Goal: Task Accomplishment & Management: Complete application form

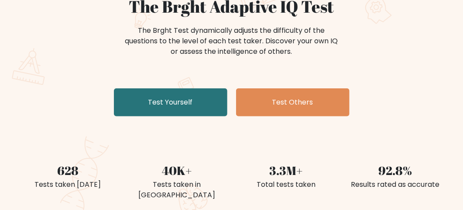
scroll to position [99, 0]
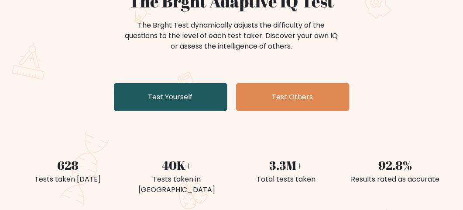
click at [172, 94] on link "Test Yourself" at bounding box center [170, 97] width 113 height 28
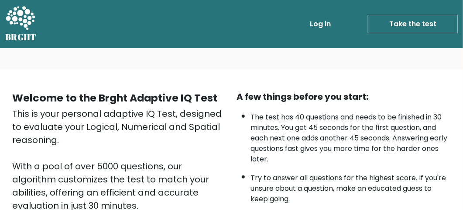
click at [334, 75] on div "Welcome to the Brght Adaptive IQ Test This is your personal adaptive IQ Test, d…" at bounding box center [231, 213] width 463 height 289
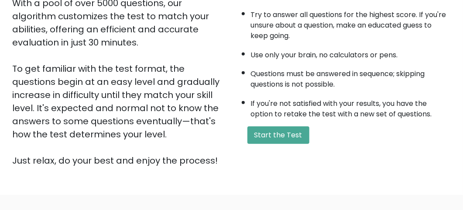
scroll to position [180, 0]
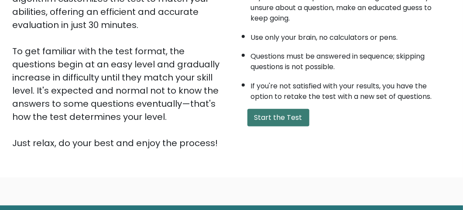
click at [283, 115] on button "Start the Test" at bounding box center [278, 117] width 62 height 17
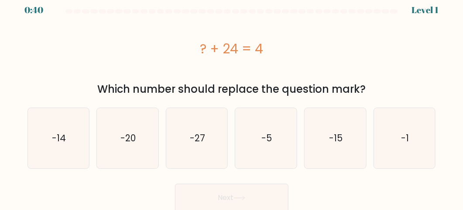
scroll to position [8, 0]
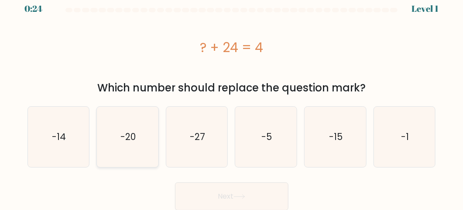
click at [133, 132] on text "-20" at bounding box center [127, 136] width 15 height 13
click at [232, 99] on input "b. -20" at bounding box center [232, 97] width 0 height 2
radio input "true"
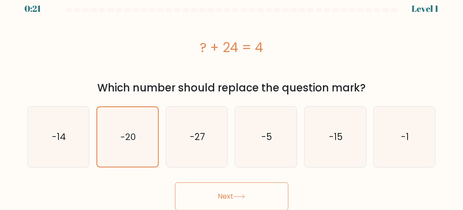
click at [225, 198] on button "Next" at bounding box center [231, 196] width 113 height 28
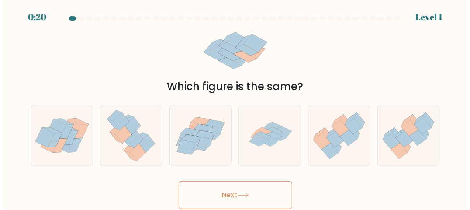
scroll to position [0, 0]
click at [454, 199] on form at bounding box center [235, 112] width 470 height 192
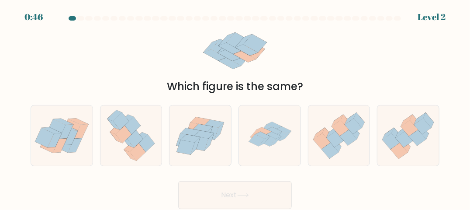
click at [454, 199] on form at bounding box center [235, 112] width 470 height 192
click at [134, 136] on icon at bounding box center [135, 138] width 16 height 17
click at [235, 107] on input "b." at bounding box center [235, 106] width 0 height 2
radio input "true"
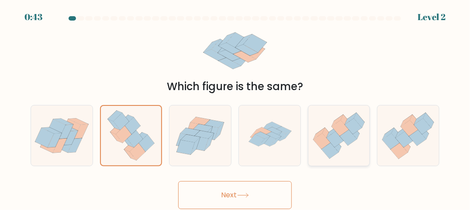
click at [341, 137] on icon at bounding box center [348, 137] width 17 height 16
click at [235, 107] on input "e." at bounding box center [235, 106] width 0 height 2
radio input "true"
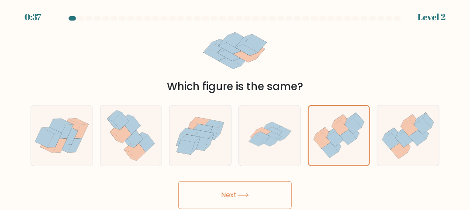
click at [231, 195] on button "Next" at bounding box center [234, 195] width 113 height 28
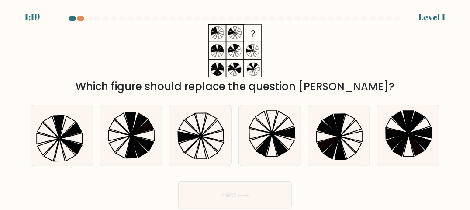
click at [370, 191] on div "Next" at bounding box center [234, 192] width 419 height 32
click at [206, 128] on icon at bounding box center [200, 135] width 60 height 60
click at [235, 107] on input "c." at bounding box center [235, 106] width 0 height 2
radio input "true"
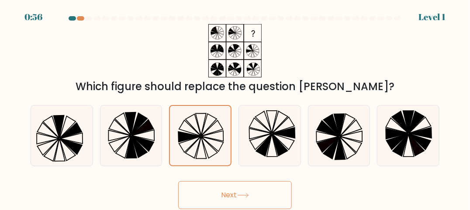
click at [234, 193] on button "Next" at bounding box center [234, 195] width 113 height 28
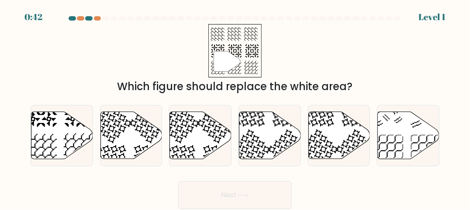
click at [357, 190] on div "Next" at bounding box center [234, 192] width 419 height 32
drag, startPoint x: 416, startPoint y: 191, endPoint x: 216, endPoint y: 200, distance: 200.5
click at [216, 200] on div "Next" at bounding box center [234, 192] width 419 height 32
click at [48, 128] on icon at bounding box center [62, 135] width 62 height 47
click at [235, 107] on input "a." at bounding box center [235, 106] width 0 height 2
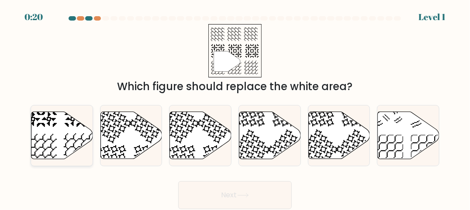
radio input "true"
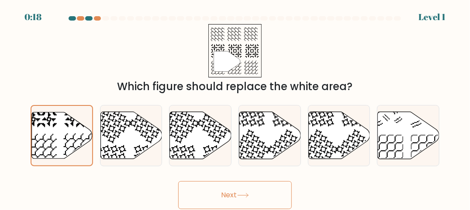
click at [222, 195] on button "Next" at bounding box center [234, 195] width 113 height 28
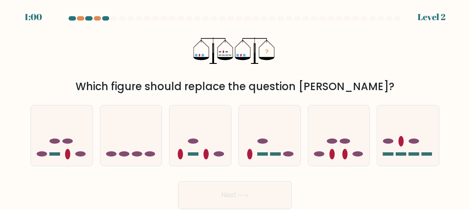
click at [343, 197] on div "Next" at bounding box center [234, 192] width 419 height 32
click at [406, 140] on icon at bounding box center [408, 135] width 62 height 51
click at [235, 107] on input "f." at bounding box center [235, 106] width 0 height 2
radio input "true"
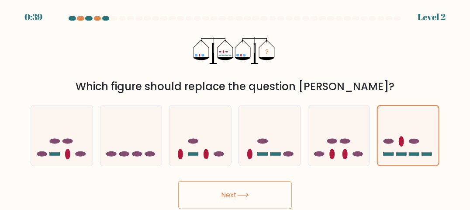
click at [224, 194] on button "Next" at bounding box center [234, 195] width 113 height 28
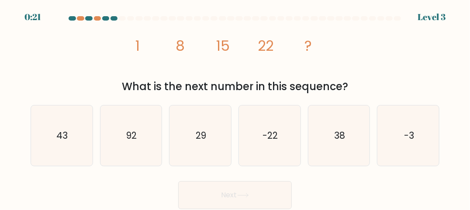
drag, startPoint x: 439, startPoint y: 183, endPoint x: 457, endPoint y: 154, distance: 34.7
click at [457, 154] on form at bounding box center [235, 112] width 470 height 192
click at [181, 42] on tspan "8" at bounding box center [180, 46] width 9 height 20
click at [354, 175] on form at bounding box center [235, 112] width 470 height 192
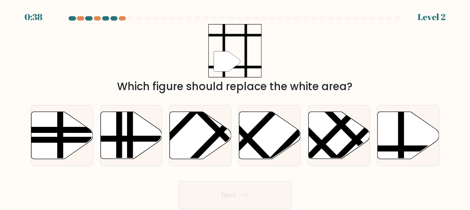
click at [307, 204] on div "Next" at bounding box center [234, 192] width 419 height 32
click at [401, 136] on line at bounding box center [401, 110] width 0 height 124
click at [235, 107] on input "f." at bounding box center [235, 106] width 0 height 2
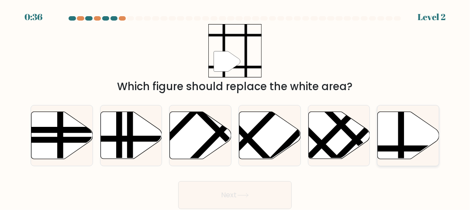
radio input "true"
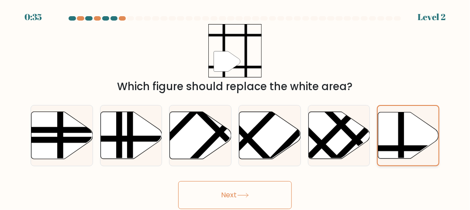
click at [401, 136] on line at bounding box center [401, 111] width 0 height 122
click at [235, 107] on input "f." at bounding box center [235, 106] width 0 height 2
click at [222, 195] on button "Next" at bounding box center [234, 195] width 113 height 28
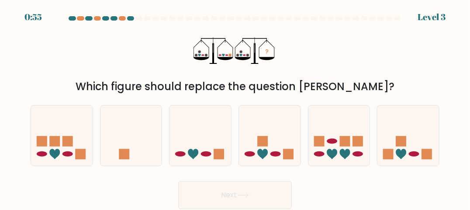
click at [405, 188] on div "Next" at bounding box center [234, 192] width 419 height 32
click at [192, 148] on icon at bounding box center [200, 135] width 62 height 51
click at [235, 107] on input "c." at bounding box center [235, 106] width 0 height 2
radio input "true"
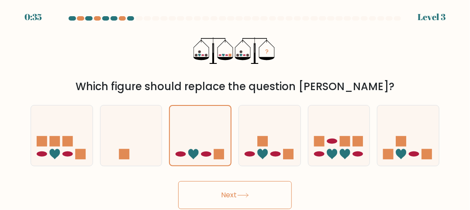
click at [229, 195] on button "Next" at bounding box center [234, 195] width 113 height 28
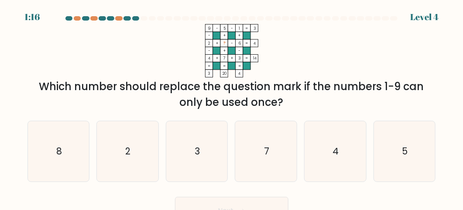
click at [345, 196] on div "Next" at bounding box center [231, 208] width 419 height 32
click at [132, 147] on icon "2" at bounding box center [127, 151] width 60 height 60
click at [232, 107] on input "b. 2" at bounding box center [232, 106] width 0 height 2
radio input "true"
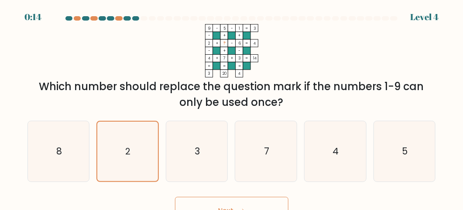
scroll to position [14, 0]
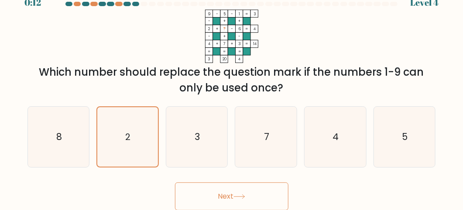
click at [228, 195] on button "Next" at bounding box center [231, 196] width 113 height 28
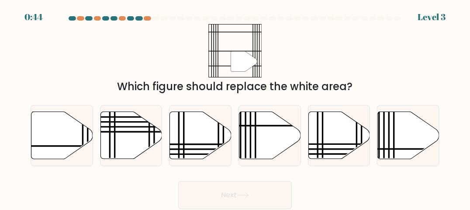
click at [359, 181] on div "Next" at bounding box center [234, 192] width 419 height 32
click at [69, 130] on icon at bounding box center [62, 135] width 62 height 47
click at [235, 107] on input "a." at bounding box center [235, 106] width 0 height 2
radio input "true"
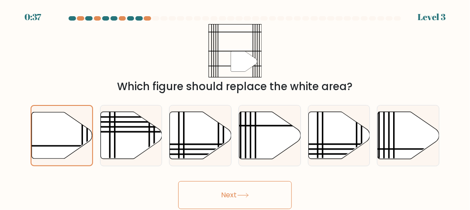
click at [228, 193] on button "Next" at bounding box center [234, 195] width 113 height 28
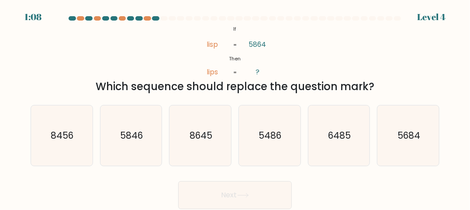
click at [364, 186] on div "Next" at bounding box center [234, 192] width 419 height 32
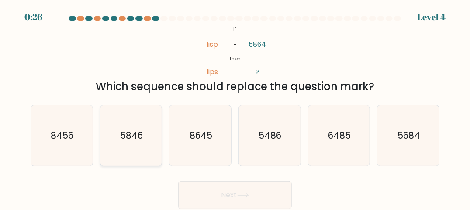
click at [139, 136] on text "5846" at bounding box center [131, 135] width 23 height 13
click at [235, 107] on input "b. 5846" at bounding box center [235, 106] width 0 height 2
radio input "true"
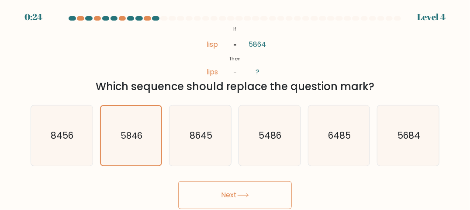
click at [228, 194] on button "Next" at bounding box center [234, 195] width 113 height 28
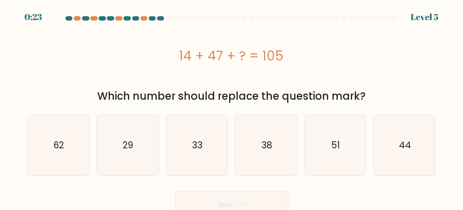
click at [228, 194] on button "Next" at bounding box center [231, 204] width 113 height 28
click at [408, 192] on div "Next" at bounding box center [231, 202] width 419 height 32
click at [405, 142] on text "44" at bounding box center [405, 144] width 12 height 13
click at [232, 107] on input "f. 44" at bounding box center [232, 106] width 0 height 2
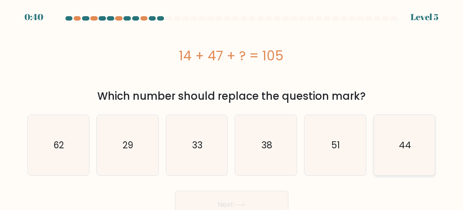
radio input "true"
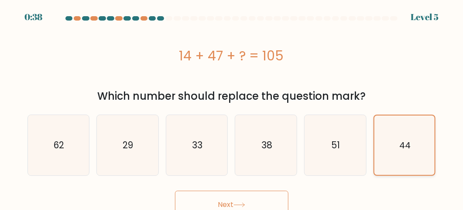
click at [405, 142] on text "44" at bounding box center [404, 145] width 11 height 12
click at [232, 107] on input "f. 44" at bounding box center [232, 106] width 0 height 2
click at [405, 142] on text "44" at bounding box center [404, 145] width 11 height 12
click at [232, 107] on input "f. 44" at bounding box center [232, 106] width 0 height 2
click at [220, 206] on button "Next" at bounding box center [231, 204] width 113 height 28
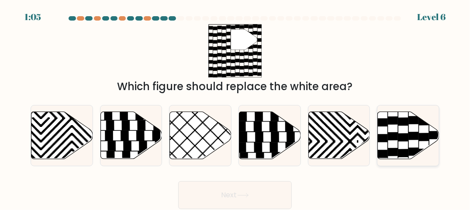
click at [412, 132] on icon at bounding box center [414, 136] width 10 height 8
click at [235, 107] on input "f." at bounding box center [235, 106] width 0 height 2
radio input "true"
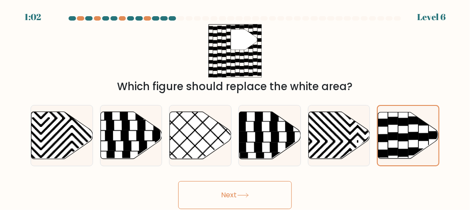
click at [224, 195] on button "Next" at bounding box center [234, 195] width 113 height 28
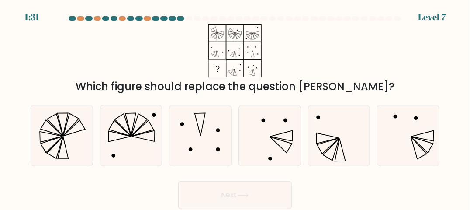
click at [423, 188] on div "Next" at bounding box center [234, 192] width 419 height 32
click at [342, 140] on icon at bounding box center [339, 135] width 60 height 60
click at [235, 107] on input "e." at bounding box center [235, 106] width 0 height 2
radio input "true"
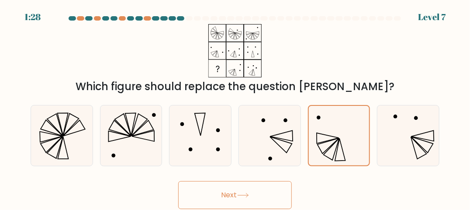
click at [227, 194] on button "Next" at bounding box center [234, 195] width 113 height 28
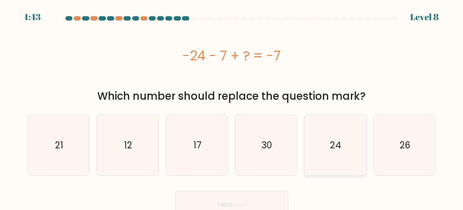
click at [326, 140] on icon "24" at bounding box center [335, 145] width 60 height 60
click at [232, 107] on input "e. 24" at bounding box center [232, 106] width 0 height 2
radio input "true"
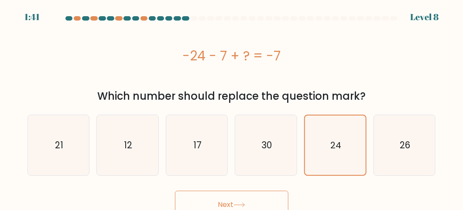
click at [221, 203] on button "Next" at bounding box center [231, 204] width 113 height 28
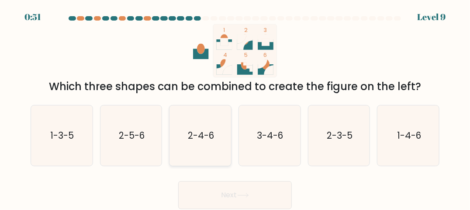
click at [200, 130] on text "2-4-6" at bounding box center [201, 135] width 26 height 13
click at [235, 107] on input "c. 2-4-6" at bounding box center [235, 106] width 0 height 2
radio input "true"
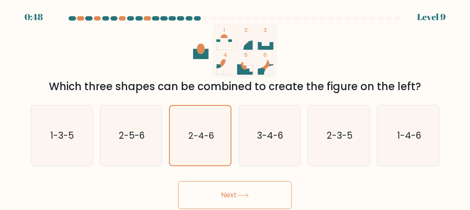
click at [227, 196] on button "Next" at bounding box center [234, 195] width 113 height 28
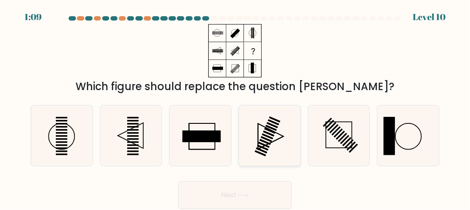
click at [273, 129] on rect at bounding box center [270, 128] width 11 height 6
click at [235, 107] on input "d." at bounding box center [235, 106] width 0 height 2
radio input "true"
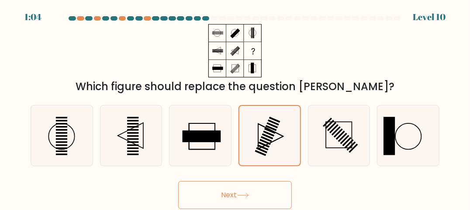
click at [223, 196] on button "Next" at bounding box center [234, 195] width 113 height 28
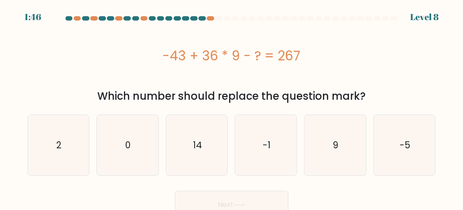
drag, startPoint x: 223, startPoint y: 196, endPoint x: 368, endPoint y: 192, distance: 144.9
click at [368, 192] on div "Next" at bounding box center [231, 202] width 419 height 32
click at [409, 142] on text "-5" at bounding box center [405, 144] width 10 height 13
click at [232, 107] on input "f. -5" at bounding box center [232, 106] width 0 height 2
radio input "true"
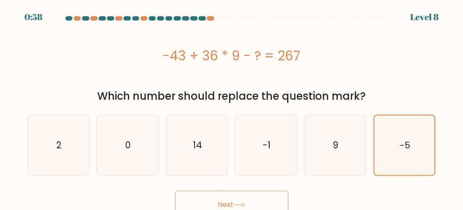
click at [221, 207] on button "Next" at bounding box center [231, 204] width 113 height 28
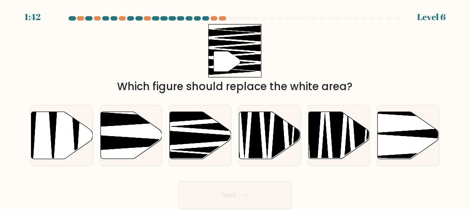
click at [360, 191] on div "Next" at bounding box center [234, 192] width 419 height 32
click at [203, 130] on icon at bounding box center [201, 135] width 62 height 47
click at [235, 107] on input "c." at bounding box center [235, 106] width 0 height 2
radio input "true"
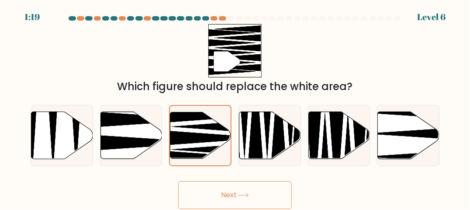
click at [225, 193] on button "Next" at bounding box center [234, 195] width 113 height 28
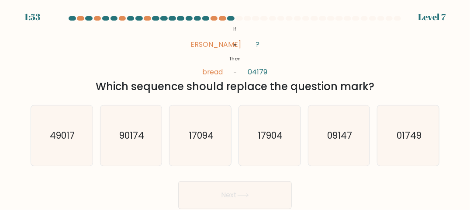
click at [331, 186] on div "Next" at bounding box center [234, 192] width 419 height 32
click at [65, 127] on icon "49017" at bounding box center [61, 135] width 60 height 60
click at [235, 107] on input "a. 49017" at bounding box center [235, 106] width 0 height 2
radio input "true"
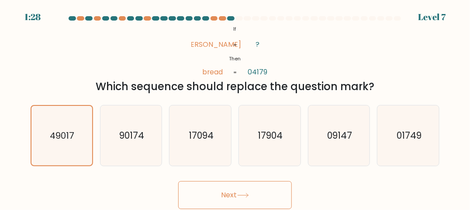
click at [225, 192] on button "Next" at bounding box center [234, 195] width 113 height 28
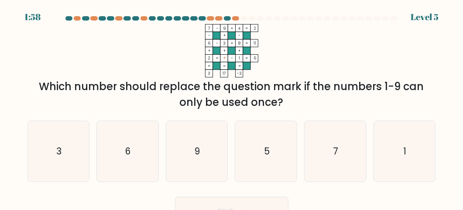
click at [348, 190] on form at bounding box center [231, 120] width 463 height 208
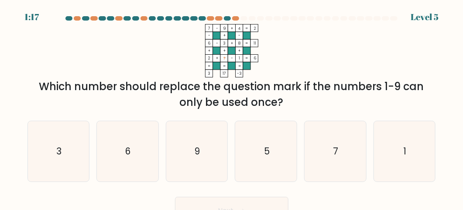
click at [348, 190] on form at bounding box center [231, 120] width 463 height 208
click at [270, 143] on icon "5" at bounding box center [266, 151] width 60 height 60
click at [232, 107] on input "d. 5" at bounding box center [232, 106] width 0 height 2
radio input "true"
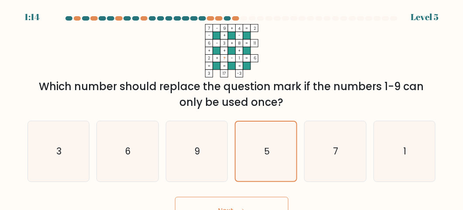
click at [223, 207] on button "Next" at bounding box center [231, 210] width 113 height 28
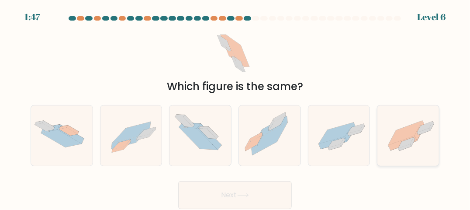
click at [415, 134] on icon at bounding box center [405, 132] width 34 height 24
click at [235, 107] on input "f." at bounding box center [235, 106] width 0 height 2
radio input "true"
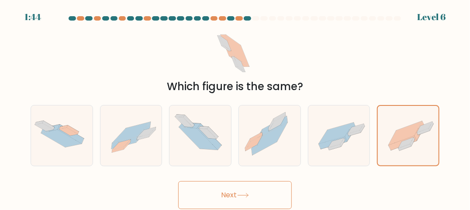
click at [226, 193] on button "Next" at bounding box center [234, 195] width 113 height 28
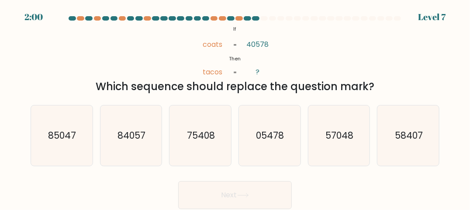
click at [357, 188] on div "Next" at bounding box center [234, 192] width 419 height 32
click at [197, 131] on text "75408" at bounding box center [201, 135] width 28 height 13
click at [235, 107] on input "c. 75408" at bounding box center [235, 106] width 0 height 2
radio input "true"
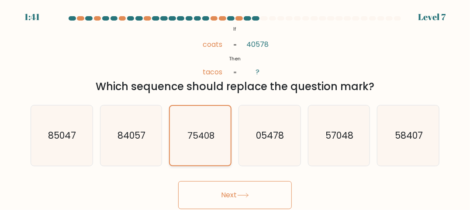
click at [197, 131] on text "75408" at bounding box center [200, 135] width 27 height 12
click at [235, 107] on input "c. 75408" at bounding box center [235, 106] width 0 height 2
click at [227, 193] on button "Next" at bounding box center [234, 195] width 113 height 28
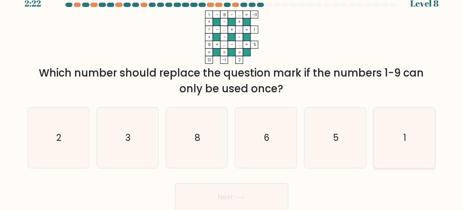
scroll to position [14, 0]
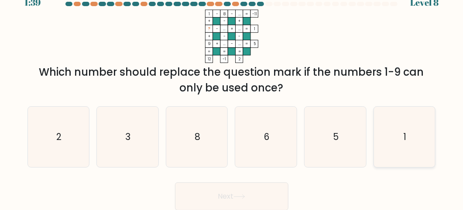
click at [403, 137] on icon "1" at bounding box center [405, 137] width 60 height 60
click at [232, 93] on input "f. 1" at bounding box center [232, 91] width 0 height 2
radio input "true"
click at [223, 195] on button "Next" at bounding box center [231, 196] width 113 height 28
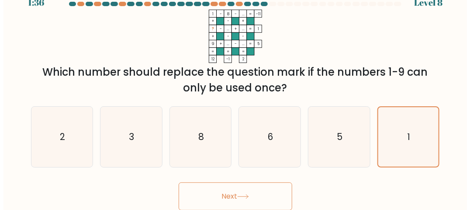
scroll to position [0, 0]
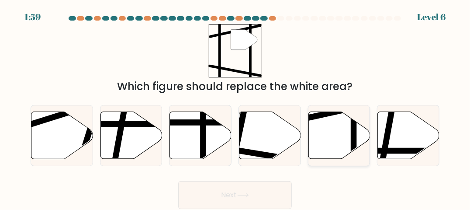
click at [339, 132] on icon at bounding box center [339, 135] width 62 height 47
click at [235, 107] on input "e." at bounding box center [235, 106] width 0 height 2
radio input "true"
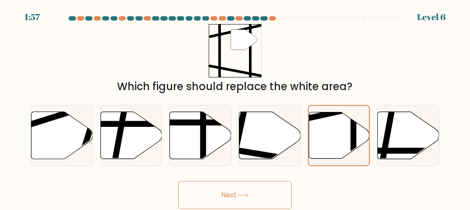
click at [225, 196] on button "Next" at bounding box center [234, 195] width 113 height 28
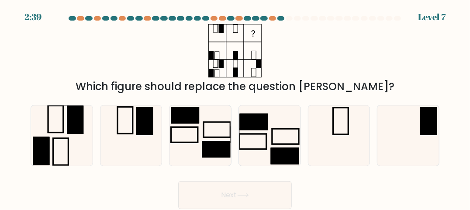
click at [336, 188] on div "Next" at bounding box center [234, 192] width 419 height 32
click at [344, 132] on icon at bounding box center [339, 135] width 60 height 60
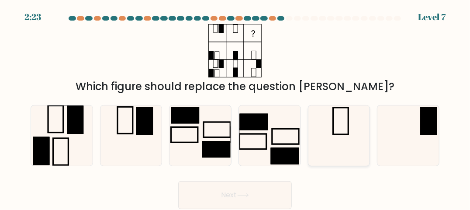
click at [235, 107] on input "e." at bounding box center [235, 106] width 0 height 2
radio input "true"
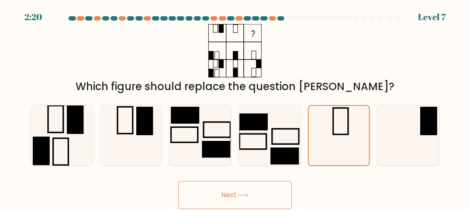
click at [230, 192] on button "Next" at bounding box center [234, 195] width 113 height 28
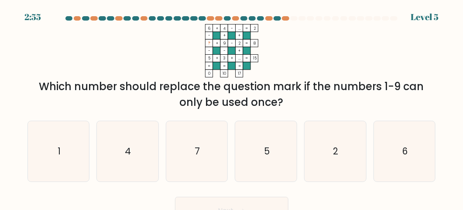
click at [344, 190] on form at bounding box center [231, 120] width 463 height 208
click at [52, 146] on icon "1" at bounding box center [58, 151] width 60 height 60
click at [232, 107] on input "a. 1" at bounding box center [232, 106] width 0 height 2
radio input "true"
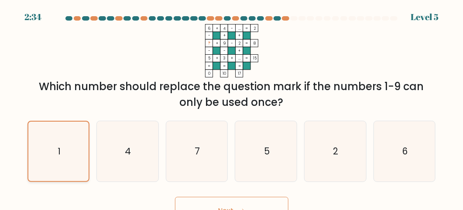
click at [52, 146] on icon "1" at bounding box center [58, 150] width 59 height 59
click at [232, 107] on input "a. 1" at bounding box center [232, 106] width 0 height 2
click at [223, 203] on button "Next" at bounding box center [231, 210] width 113 height 28
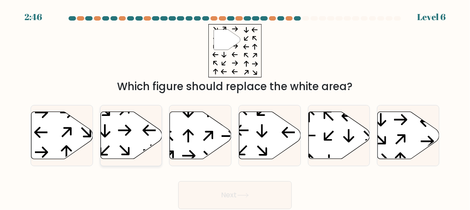
click at [127, 128] on icon at bounding box center [124, 130] width 13 height 11
click at [235, 107] on input "b." at bounding box center [235, 106] width 0 height 2
radio input "true"
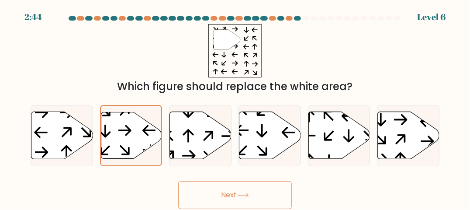
click at [231, 196] on button "Next" at bounding box center [234, 195] width 113 height 28
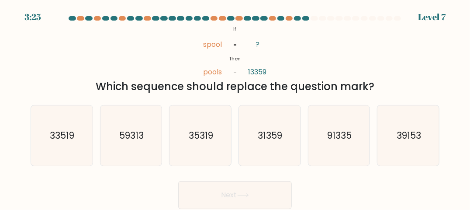
click at [360, 195] on div "Next" at bounding box center [234, 192] width 419 height 32
click at [342, 128] on icon "91335" at bounding box center [339, 135] width 60 height 60
click at [235, 107] on input "e. 91335" at bounding box center [235, 106] width 0 height 2
radio input "true"
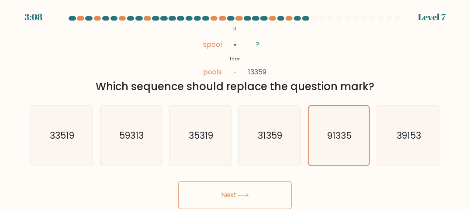
click at [212, 190] on button "Next" at bounding box center [234, 195] width 113 height 28
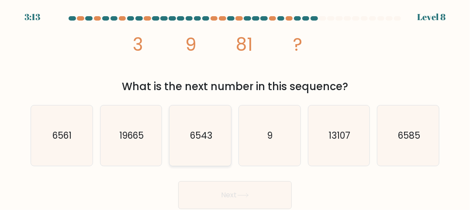
click at [194, 132] on text "6543" at bounding box center [201, 135] width 22 height 13
click at [235, 107] on input "c. 6543" at bounding box center [235, 106] width 0 height 2
radio input "true"
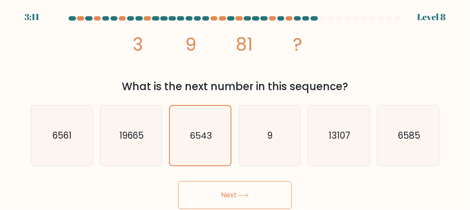
click at [226, 194] on button "Next" at bounding box center [234, 195] width 113 height 28
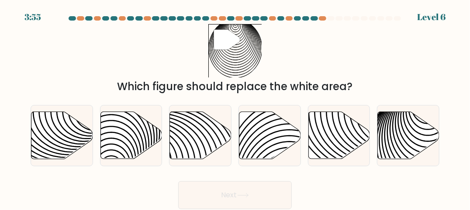
click at [332, 187] on div "Next" at bounding box center [234, 192] width 419 height 32
click at [392, 133] on icon at bounding box center [409, 135] width 62 height 47
click at [235, 107] on input "f." at bounding box center [235, 106] width 0 height 2
radio input "true"
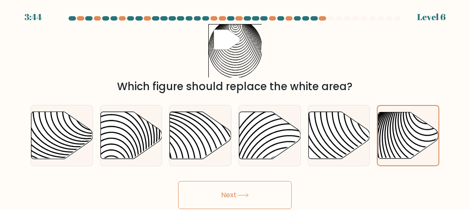
click at [229, 196] on button "Next" at bounding box center [234, 195] width 113 height 28
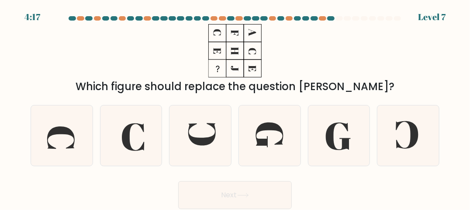
click at [331, 186] on div "Next" at bounding box center [234, 192] width 419 height 32
click at [58, 136] on icon at bounding box center [61, 135] width 60 height 60
click at [235, 107] on input "a." at bounding box center [235, 106] width 0 height 2
radio input "true"
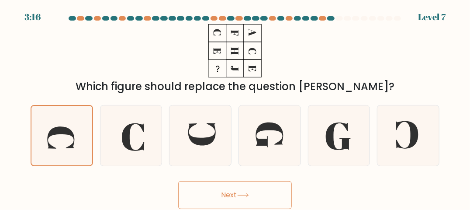
click at [227, 194] on button "Next" at bounding box center [234, 195] width 113 height 28
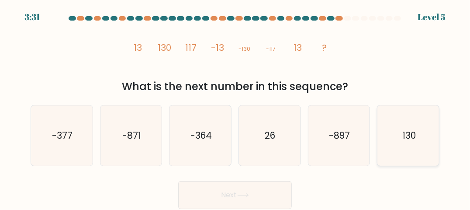
click at [406, 133] on text "130" at bounding box center [409, 135] width 14 height 13
click at [235, 107] on input "f. 130" at bounding box center [235, 106] width 0 height 2
radio input "true"
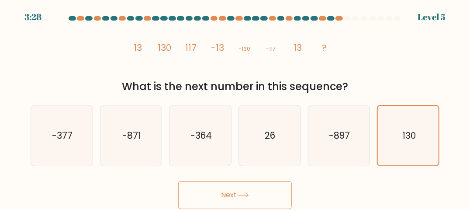
click at [227, 193] on button "Next" at bounding box center [234, 195] width 113 height 28
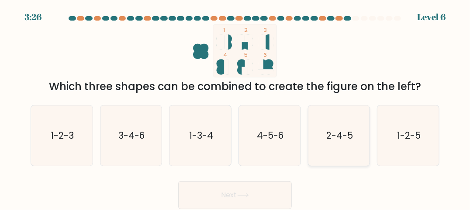
click at [335, 131] on text "2-4-5" at bounding box center [339, 135] width 27 height 13
click at [235, 107] on input "e. 2-4-5" at bounding box center [235, 106] width 0 height 2
radio input "true"
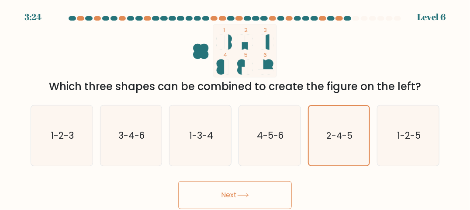
click at [228, 194] on button "Next" at bounding box center [234, 195] width 113 height 28
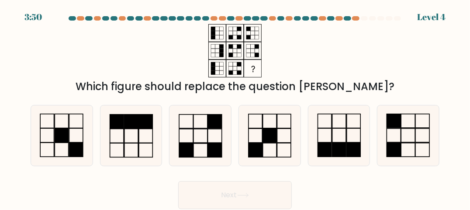
click at [338, 188] on div "Next" at bounding box center [234, 192] width 419 height 32
click at [393, 137] on icon at bounding box center [408, 135] width 60 height 60
click at [235, 107] on input "f." at bounding box center [235, 106] width 0 height 2
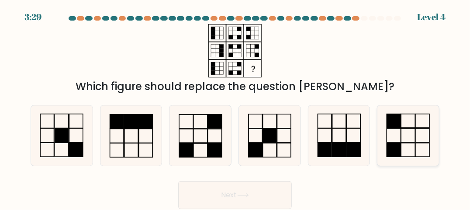
radio input "true"
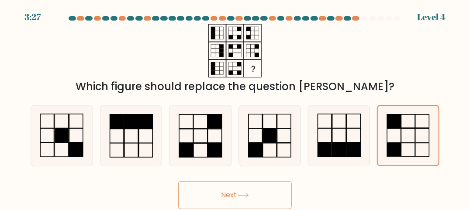
click at [230, 192] on button "Next" at bounding box center [234, 195] width 113 height 28
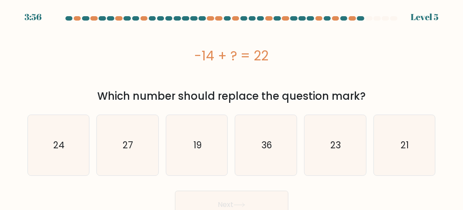
click at [320, 182] on form "a." at bounding box center [231, 117] width 463 height 202
click at [272, 144] on text "36" at bounding box center [266, 144] width 10 height 13
click at [232, 107] on input "d. 36" at bounding box center [232, 106] width 0 height 2
radio input "true"
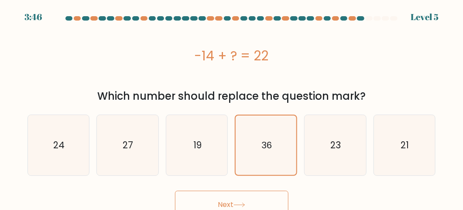
click at [220, 201] on button "Next" at bounding box center [231, 204] width 113 height 28
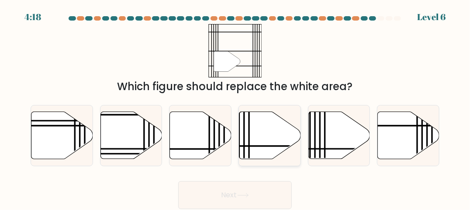
click at [269, 147] on icon at bounding box center [270, 135] width 62 height 47
click at [235, 107] on input "d." at bounding box center [235, 106] width 0 height 2
radio input "true"
click at [226, 193] on button "Next" at bounding box center [234, 195] width 113 height 28
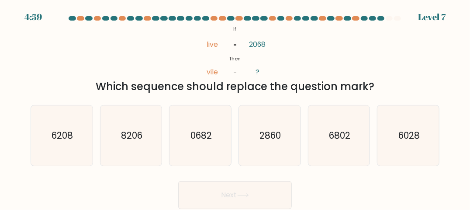
click at [331, 190] on div "Next" at bounding box center [234, 192] width 419 height 32
click at [405, 129] on text "6028" at bounding box center [408, 135] width 21 height 13
click at [235, 107] on input "f. 6028" at bounding box center [235, 106] width 0 height 2
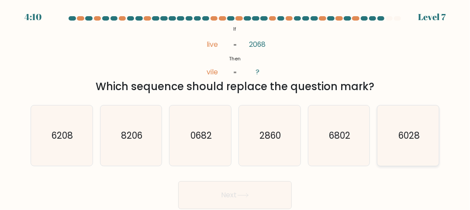
radio input "true"
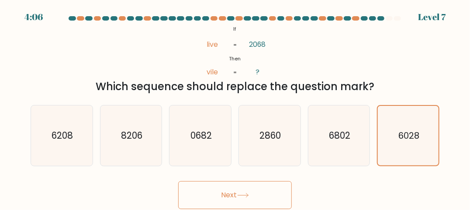
click at [227, 196] on button "Next" at bounding box center [234, 195] width 113 height 28
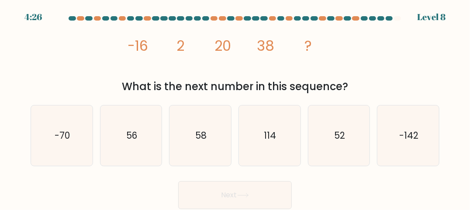
click at [347, 196] on div "Next" at bounding box center [234, 192] width 419 height 32
click at [203, 131] on text "58" at bounding box center [200, 135] width 11 height 13
click at [235, 107] on input "c. 58" at bounding box center [235, 106] width 0 height 2
radio input "true"
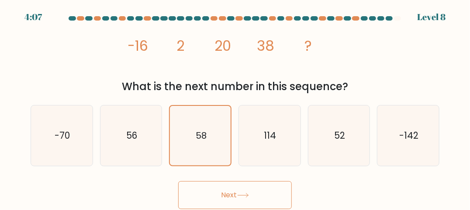
click at [227, 190] on button "Next" at bounding box center [234, 195] width 113 height 28
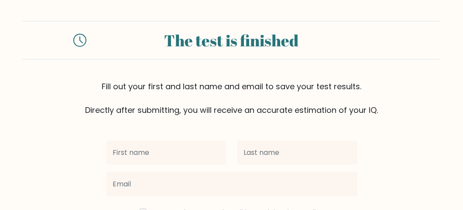
click at [364, 201] on form "The test is finished Fill out your first and last name and email to save your t…" at bounding box center [231, 153] width 463 height 265
